Goal: Use online tool/utility: Utilize a website feature to perform a specific function

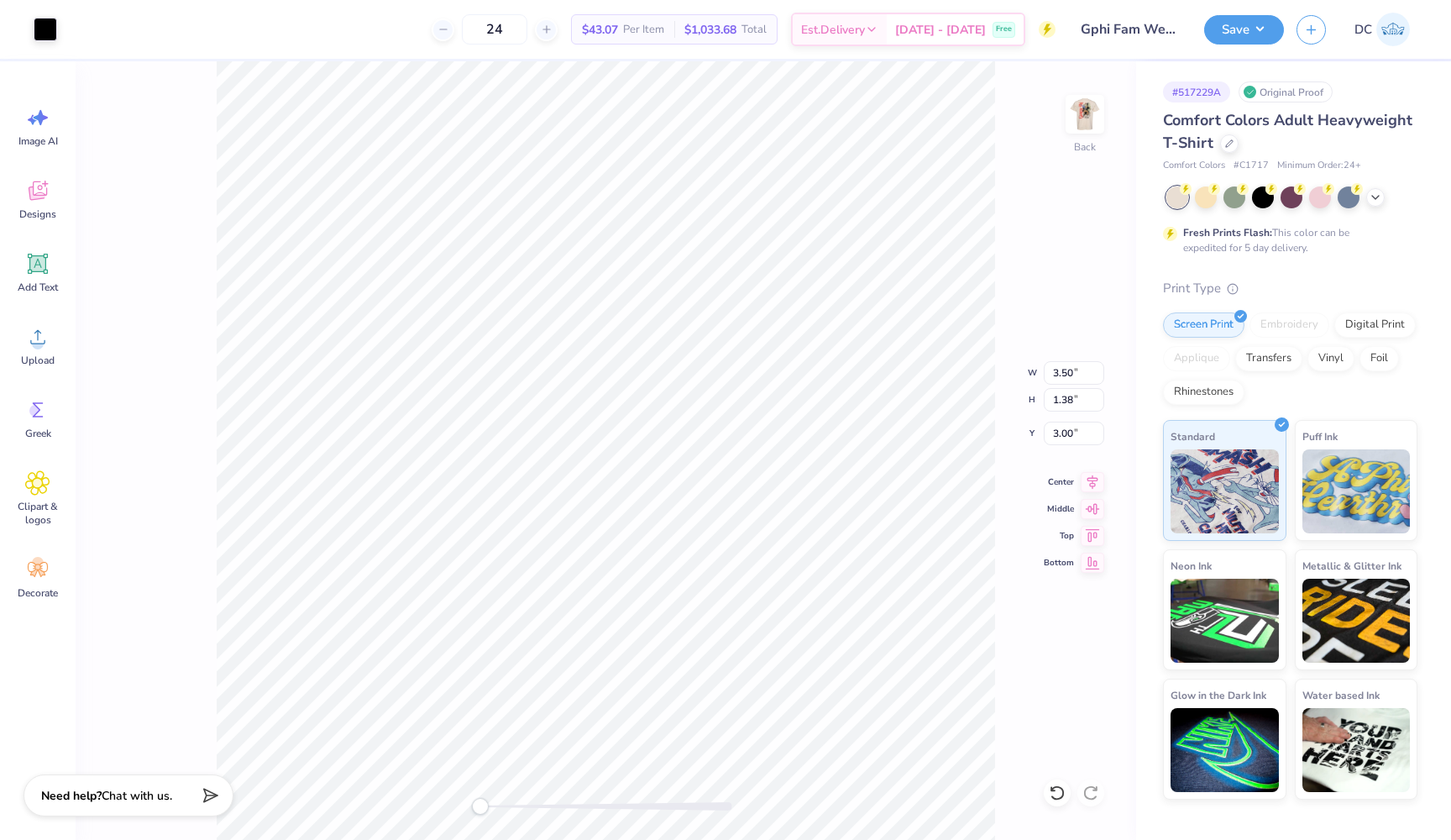
type input "0.58"
type input "0.51"
type input "3.63"
type input "0.48"
type input "3.55"
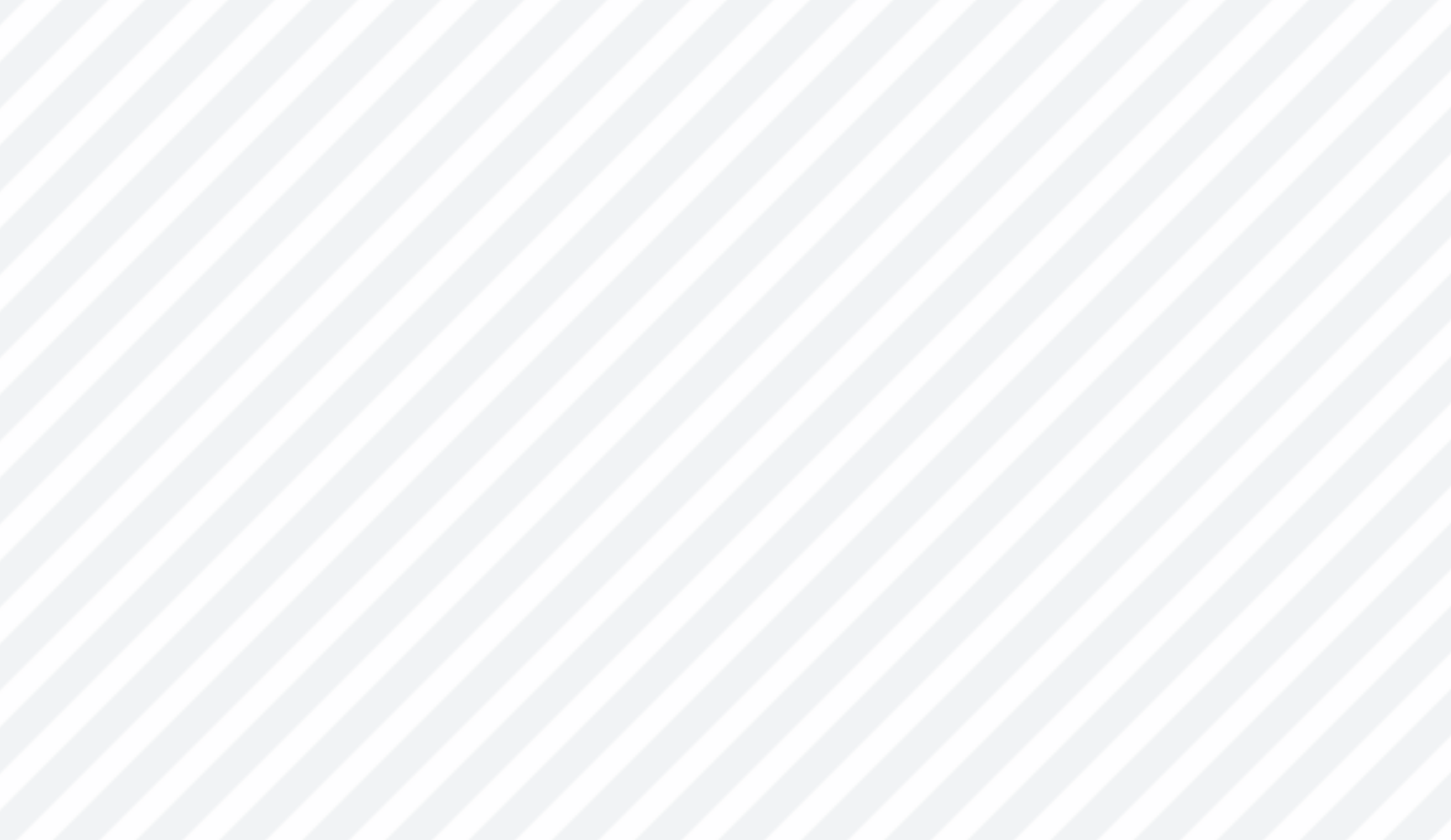
type input "0.49"
type input "3.79"
type input "0.99"
type input "0.65"
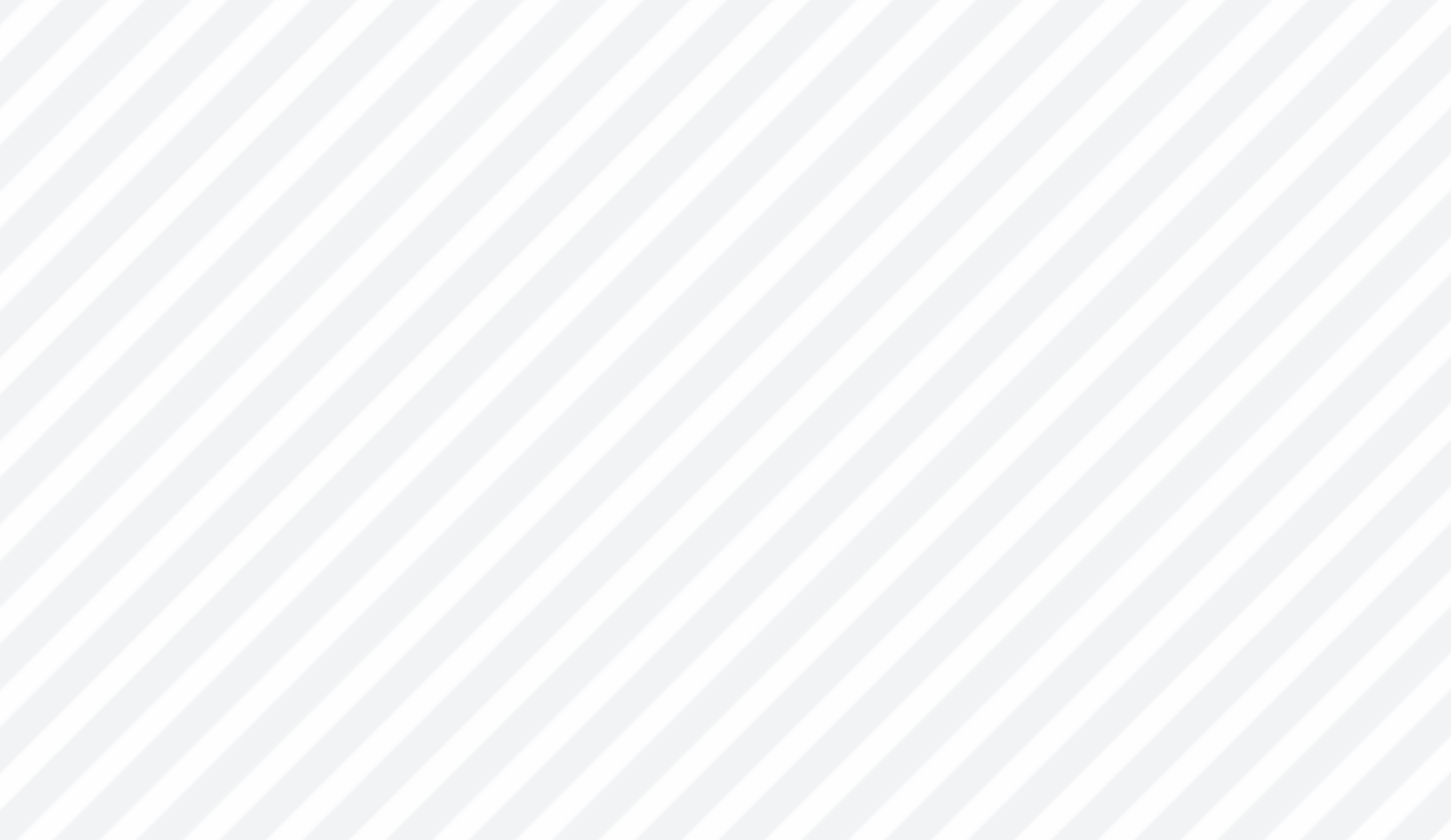
type input "3.73"
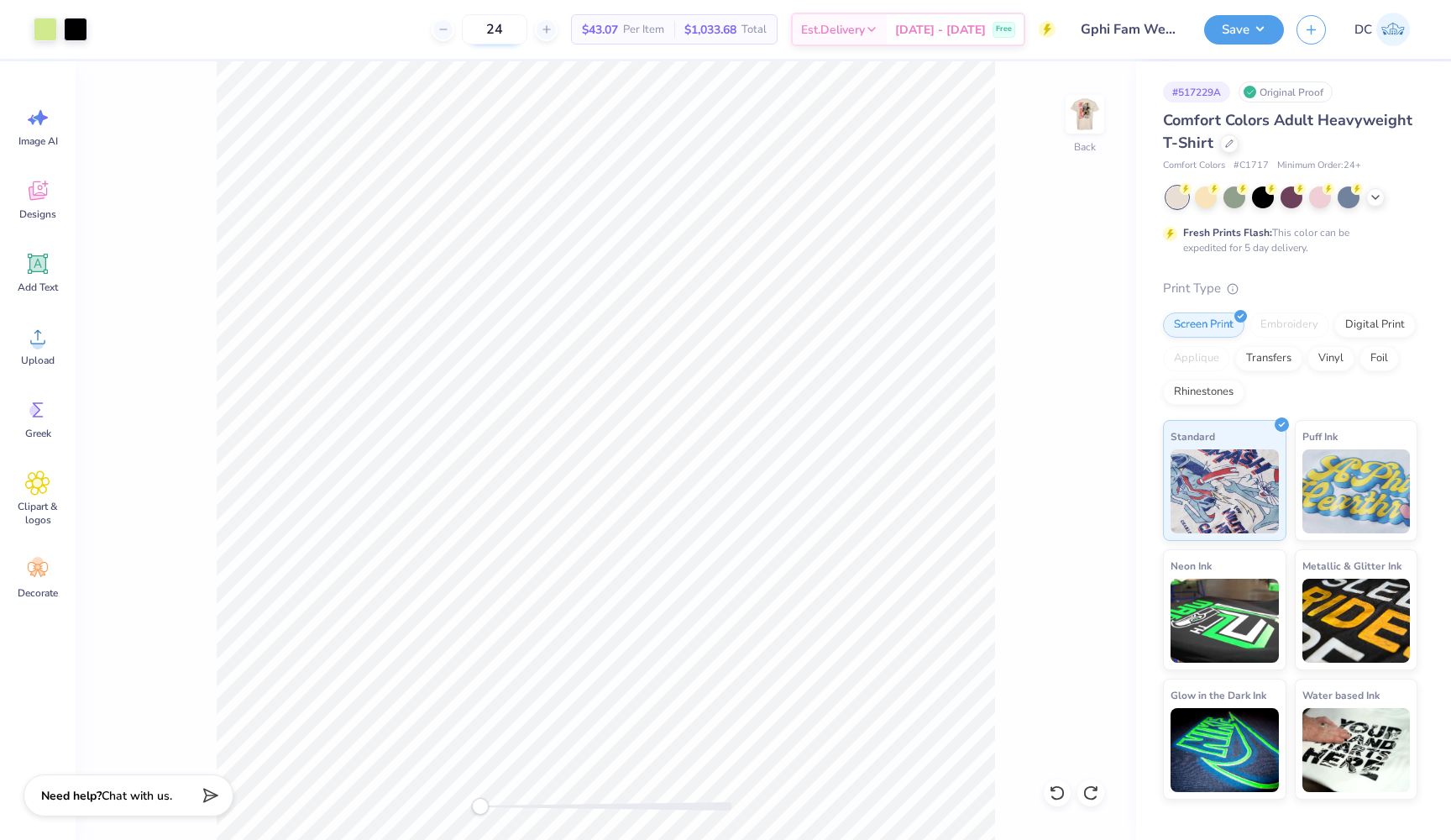
click at [527, 33] on input "24" at bounding box center [495, 29] width 66 height 30
type input "2"
type input "8"
type input "1"
type input "200"
